Goal: Navigation & Orientation: Find specific page/section

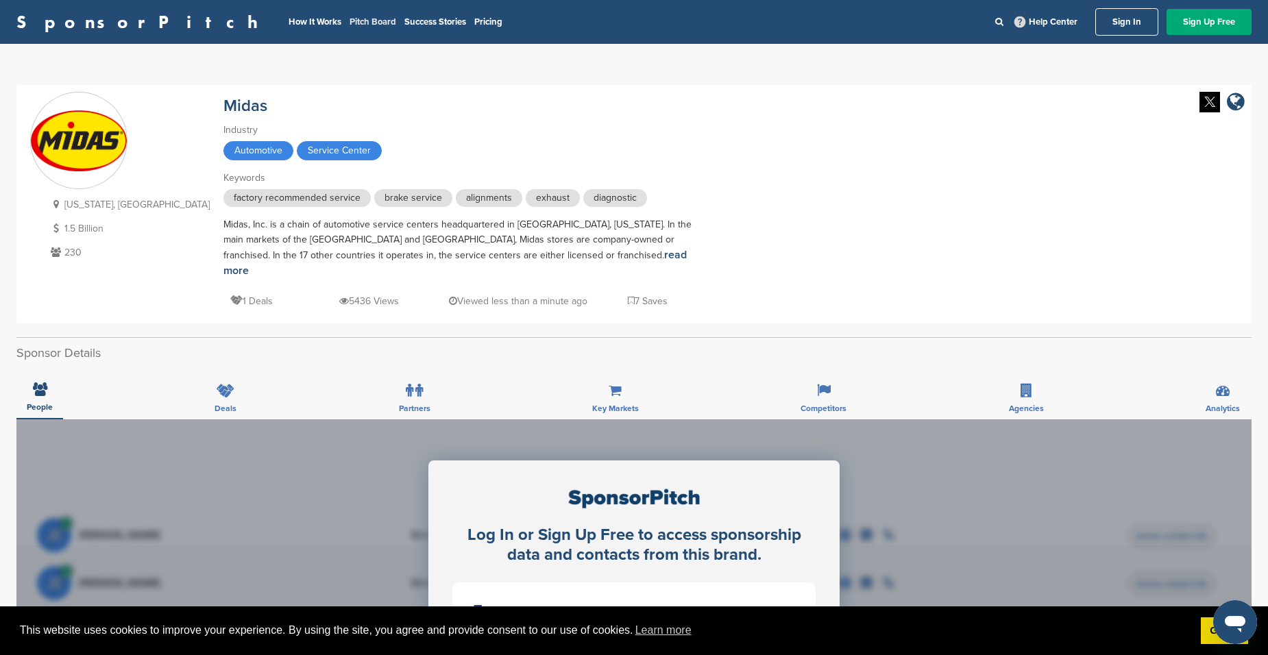
click at [350, 20] on link "Pitch Board" at bounding box center [373, 21] width 47 height 11
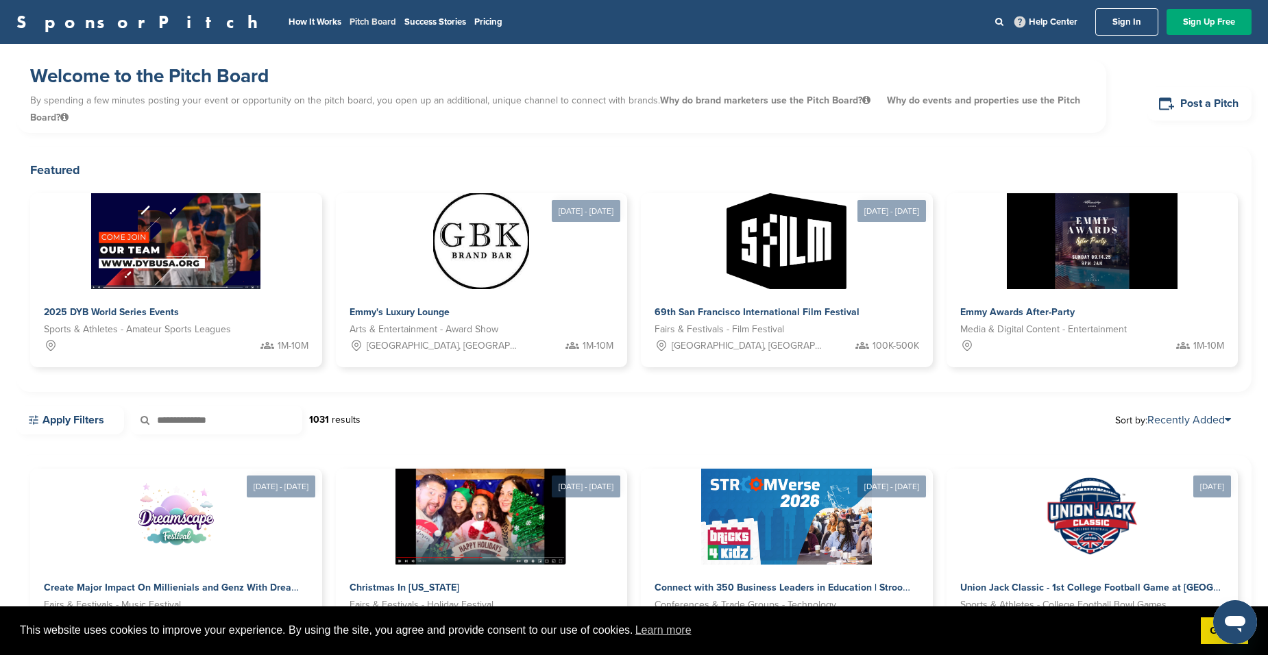
click at [350, 18] on link "Pitch Board" at bounding box center [373, 21] width 47 height 11
click at [404, 21] on link "Success Stories" at bounding box center [435, 21] width 62 height 11
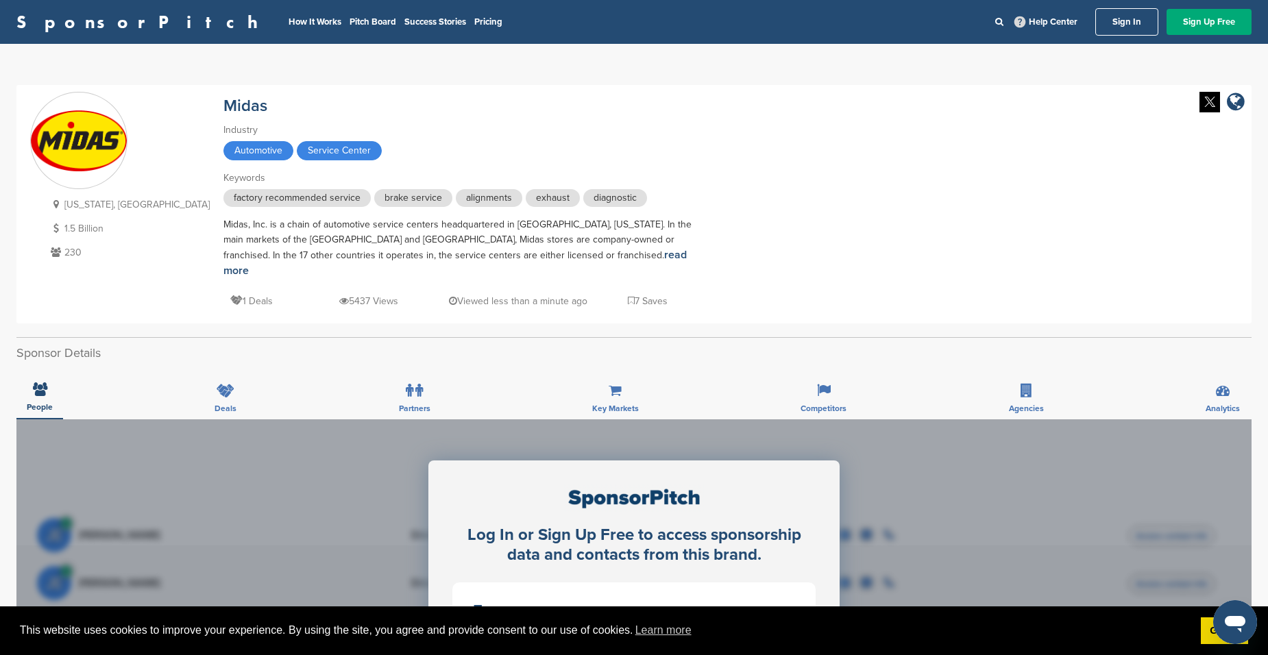
click at [224, 149] on span "Automotive" at bounding box center [259, 150] width 70 height 19
